Goal: Task Accomplishment & Management: Manage account settings

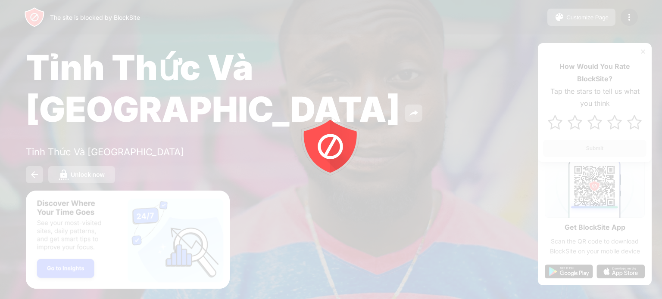
click at [228, 158] on div at bounding box center [331, 149] width 662 height 299
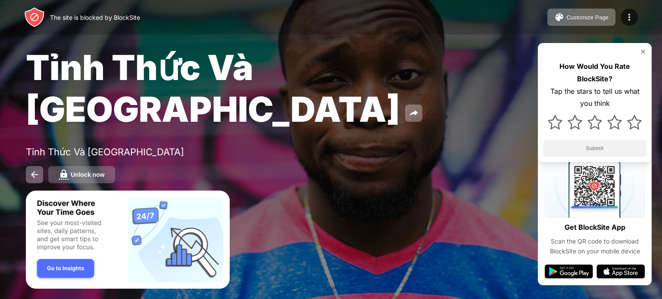
click at [103, 171] on div "Unlock now" at bounding box center [88, 174] width 34 height 7
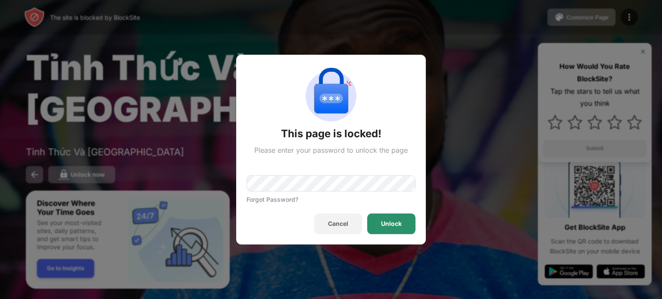
click at [395, 222] on div "Unlock" at bounding box center [391, 224] width 21 height 7
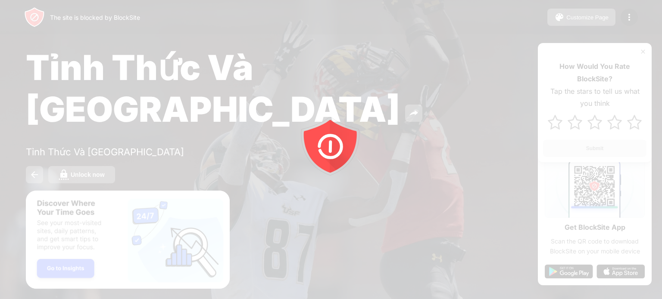
click at [93, 139] on div at bounding box center [331, 149] width 662 height 299
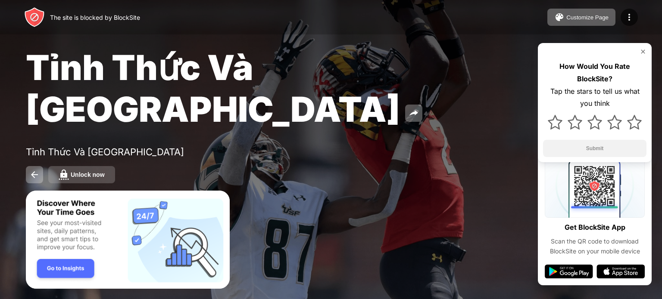
click at [100, 171] on div "Unlock now" at bounding box center [88, 174] width 34 height 7
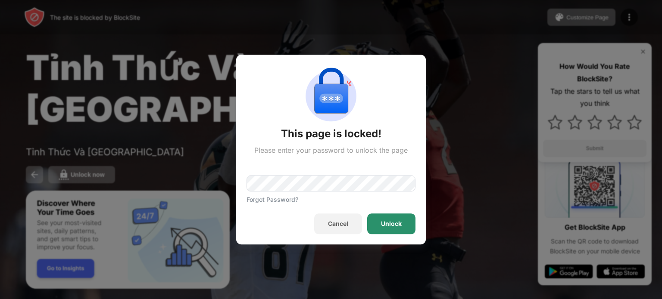
click at [396, 221] on div "Unlock" at bounding box center [391, 224] width 21 height 7
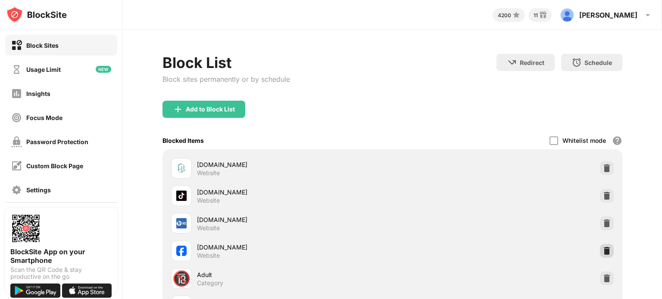
click at [605, 249] on div at bounding box center [607, 251] width 14 height 14
